Goal: Navigation & Orientation: Find specific page/section

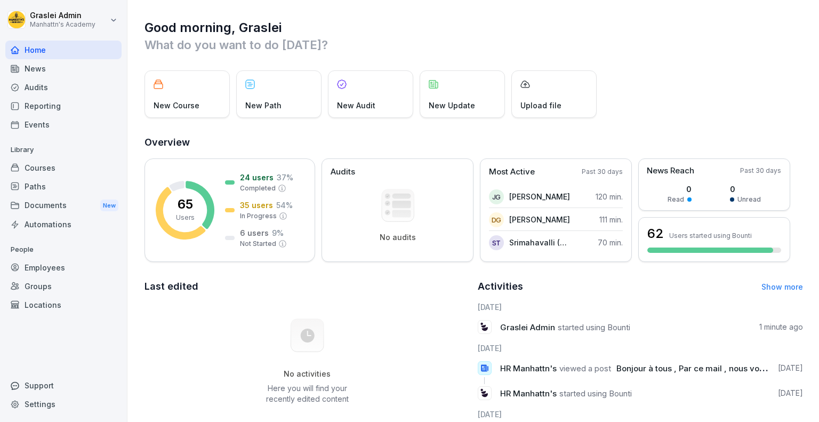
click at [687, 2] on div "Good morning, Graslei What do you want to do [DATE]? New Course New Path New Au…" at bounding box center [472, 284] width 691 height 569
drag, startPoint x: 697, startPoint y: 0, endPoint x: 558, endPoint y: 7, distance: 139.3
click at [558, 7] on div "Good morning, Graslei What do you want to do [DATE]? New Course New Path New Au…" at bounding box center [472, 284] width 691 height 569
